Goal: Information Seeking & Learning: Learn about a topic

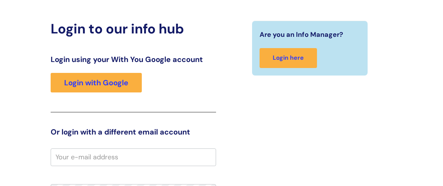
scroll to position [59, 0]
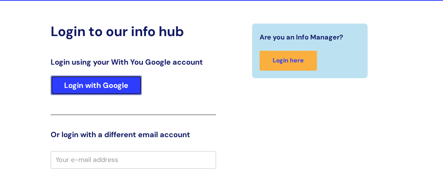
click at [91, 85] on link "Login with Google" at bounding box center [96, 85] width 91 height 20
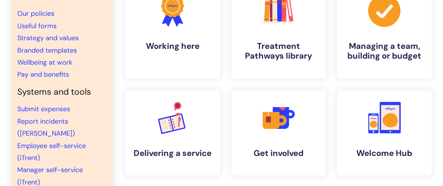
scroll to position [86, 0]
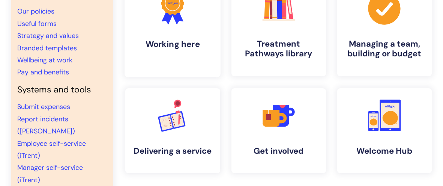
click at [173, 44] on h4 "Working here" at bounding box center [173, 44] width 84 height 10
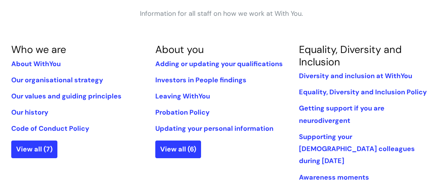
scroll to position [137, 0]
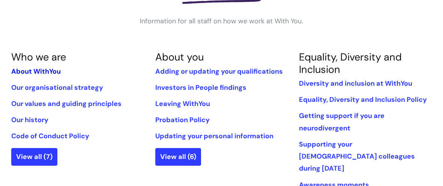
click at [29, 71] on link "About WithYou" at bounding box center [36, 71] width 50 height 9
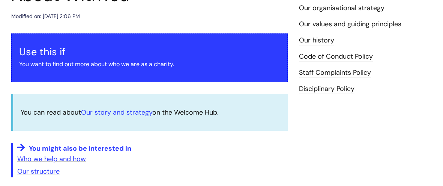
scroll to position [110, 0]
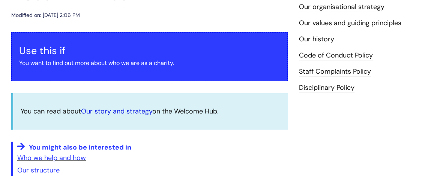
click at [105, 111] on link "Our story and strategy" at bounding box center [116, 111] width 71 height 9
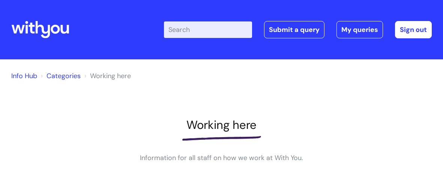
scroll to position [136, 0]
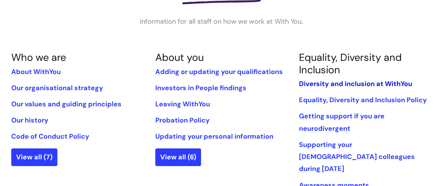
click at [318, 84] on link "Diversity and inclusion at WithYou" at bounding box center [355, 83] width 113 height 9
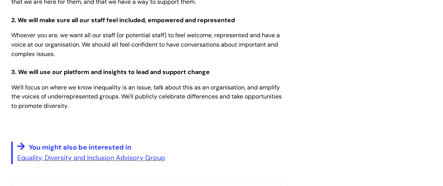
scroll to position [271, 0]
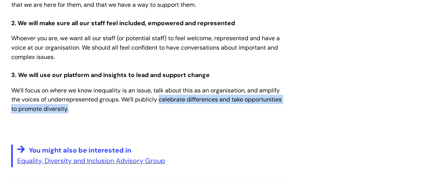
drag, startPoint x: 161, startPoint y: 99, endPoint x: 177, endPoint y: 106, distance: 18.0
click at [177, 106] on p "We'll focus on where we know inequality is an issue, talk about this as an orga…" at bounding box center [149, 100] width 277 height 28
copy span "celebrate differences and take opportunities to promote diversity."
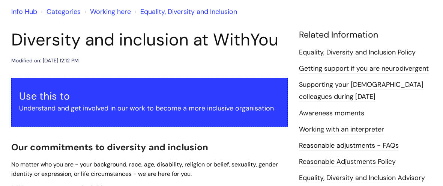
scroll to position [69, 0]
